Goal: Communication & Community: Answer question/provide support

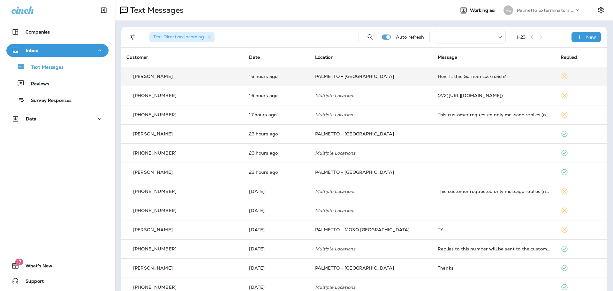
click at [150, 76] on p "[PERSON_NAME]" at bounding box center [153, 76] width 40 height 5
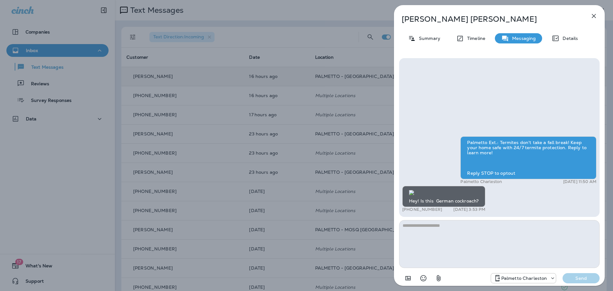
scroll to position [0, 0]
click at [417, 225] on textarea at bounding box center [499, 244] width 200 height 48
type textarea "**"
click at [590, 278] on p "Send" at bounding box center [581, 278] width 27 height 6
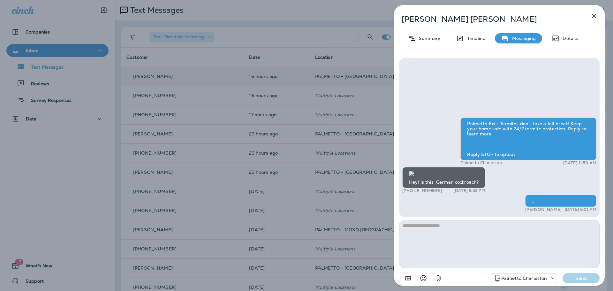
click at [595, 17] on icon "button" at bounding box center [594, 16] width 8 height 8
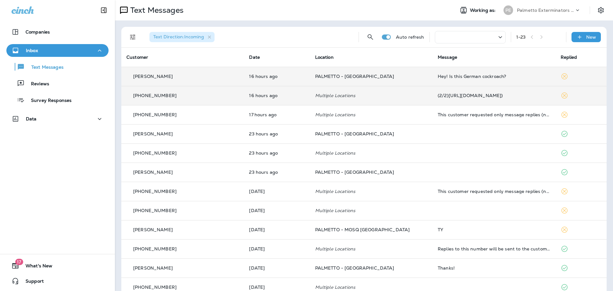
click at [154, 94] on p "[PHONE_NUMBER]" at bounding box center [154, 95] width 43 height 5
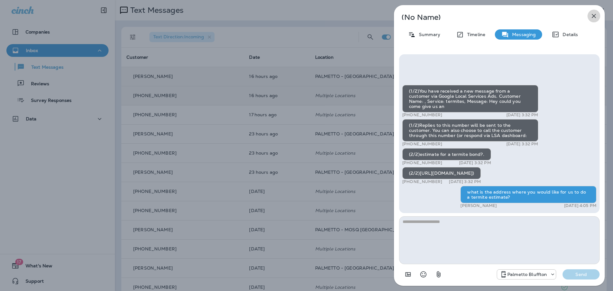
click at [591, 17] on icon "button" at bounding box center [594, 16] width 8 height 8
